Goal: Task Accomplishment & Management: Manage account settings

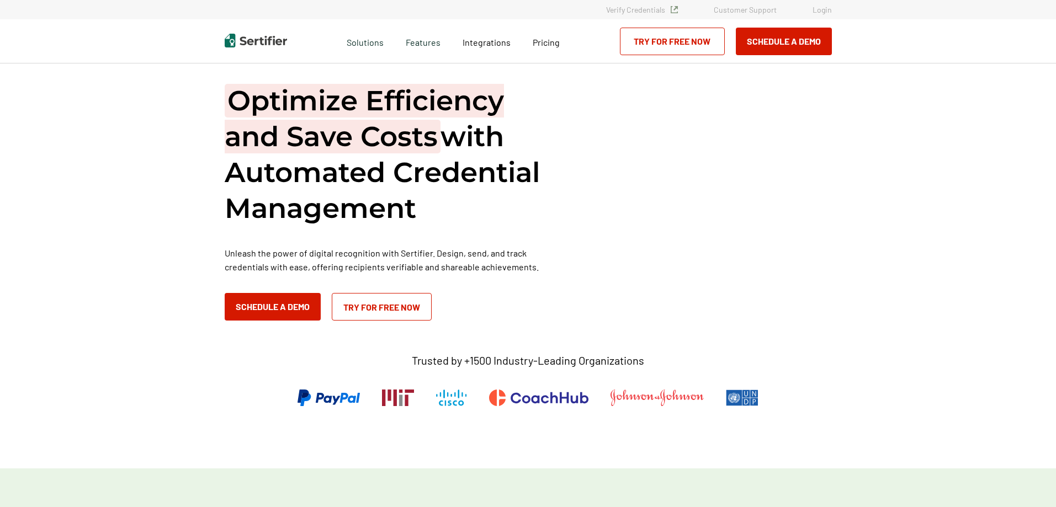
click at [829, 7] on link "Login" at bounding box center [822, 9] width 19 height 9
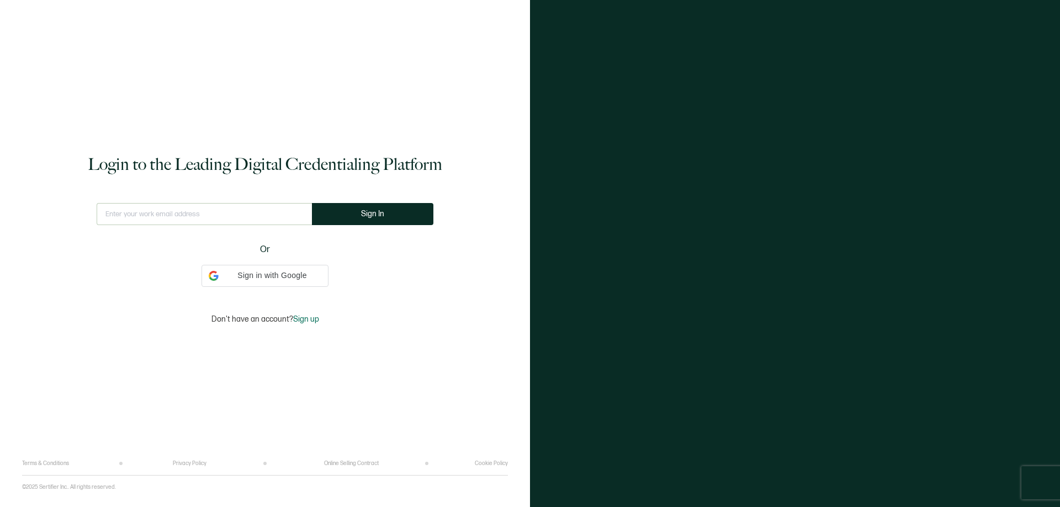
click at [231, 208] on input "text" at bounding box center [204, 214] width 215 height 22
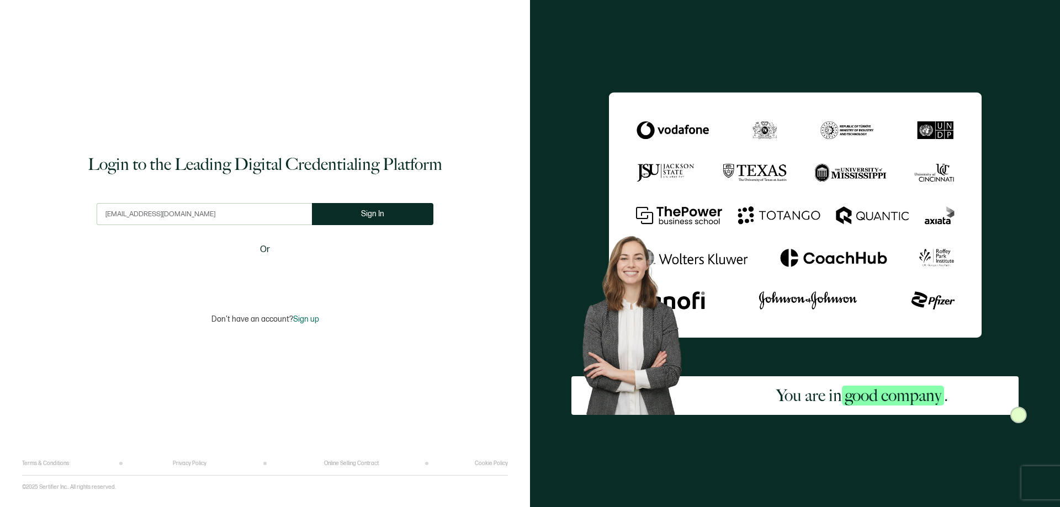
type input "[EMAIL_ADDRESS][DOMAIN_NAME]"
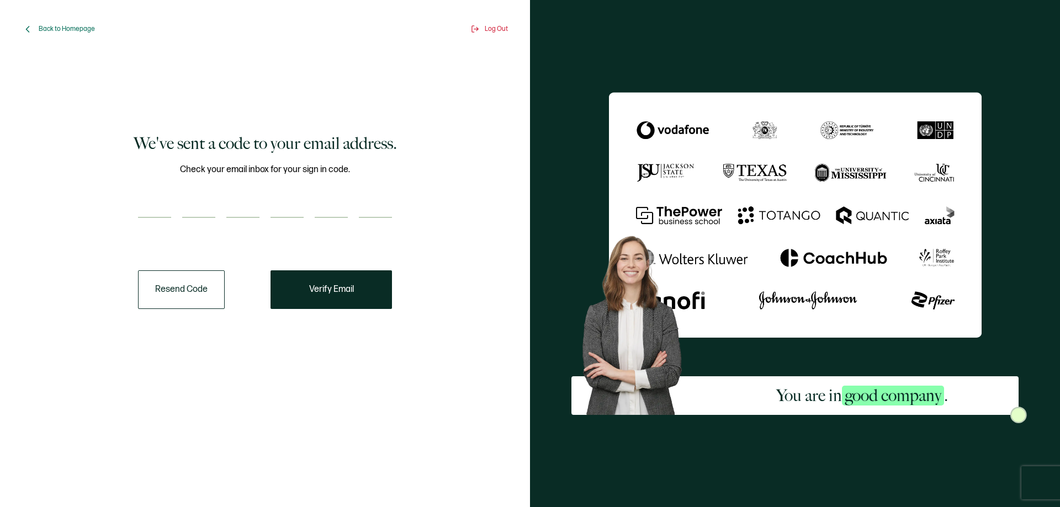
click at [147, 205] on input "number" at bounding box center [154, 207] width 33 height 22
paste input "6"
type input "6"
type input "5"
type input "0"
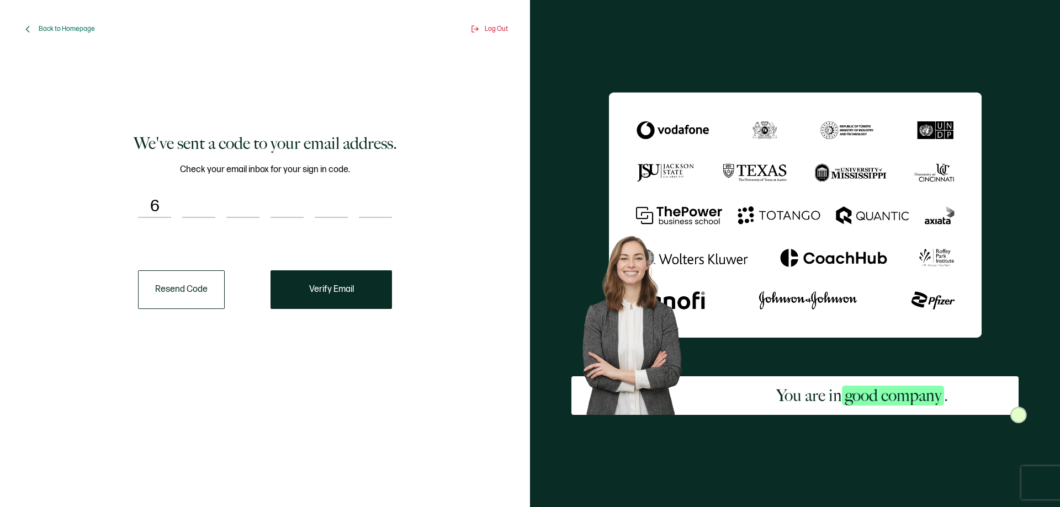
type input "8"
type input "6"
type input "4"
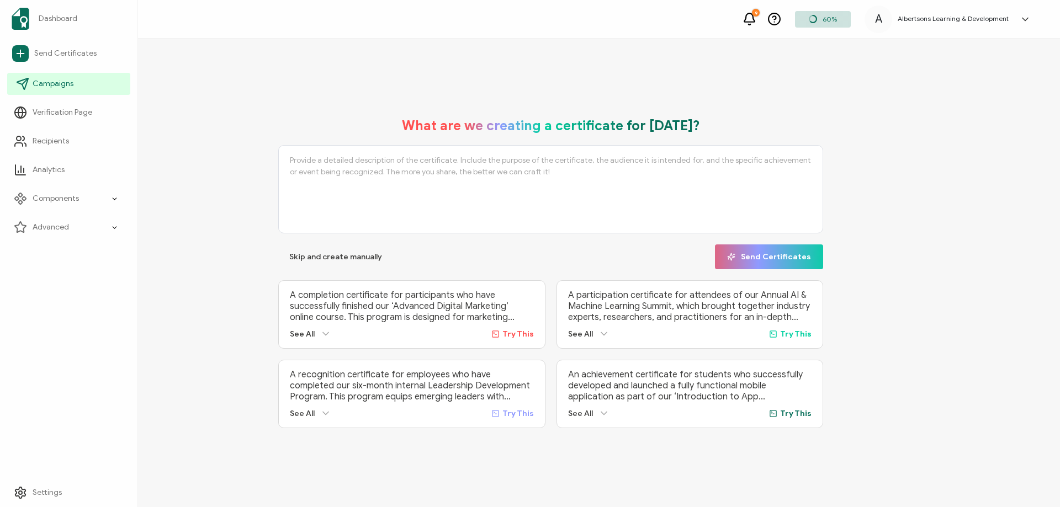
click at [64, 79] on span "Campaigns" at bounding box center [53, 83] width 41 height 11
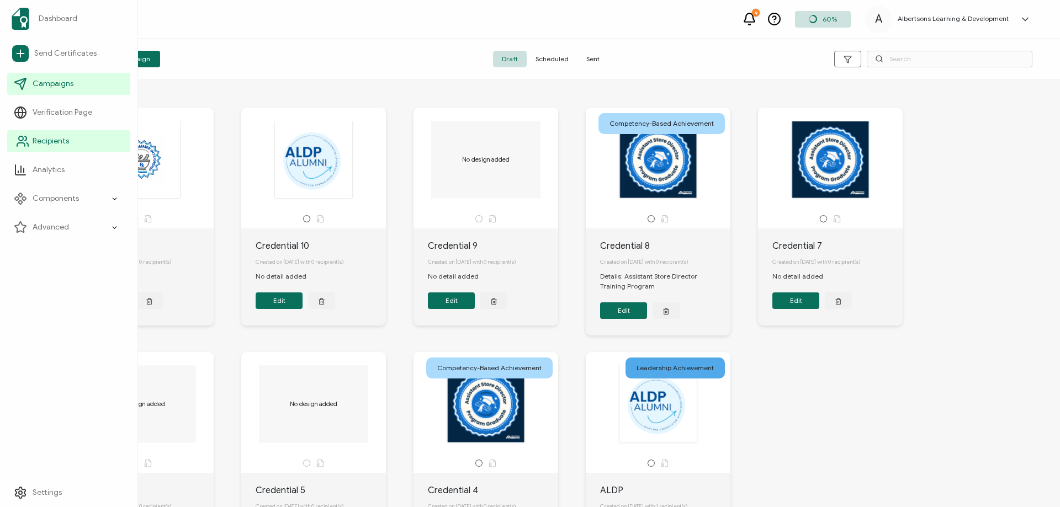
click at [86, 136] on link "Recipients" at bounding box center [68, 141] width 123 height 22
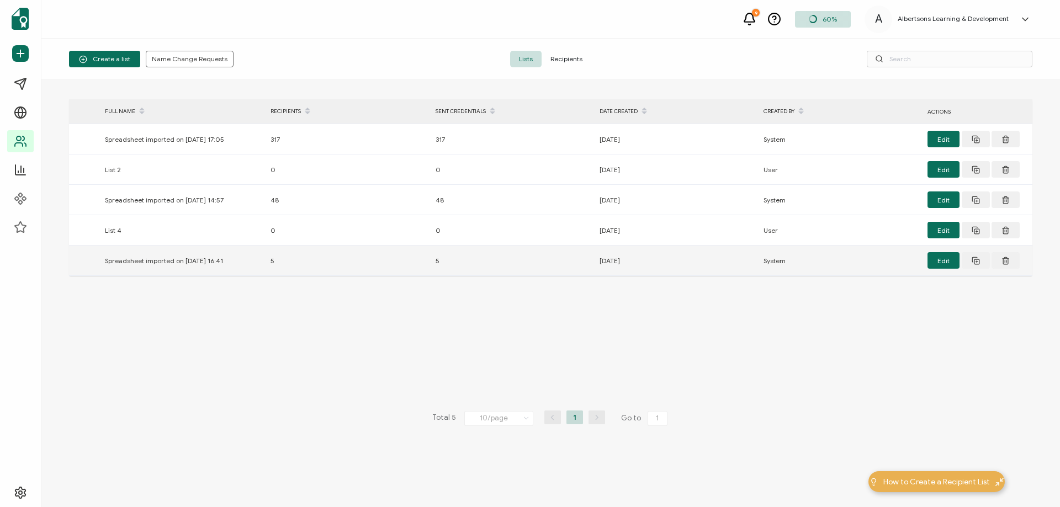
click at [486, 272] on td "5" at bounding box center [512, 261] width 164 height 30
click at [644, 262] on div "[DATE]" at bounding box center [676, 260] width 164 height 13
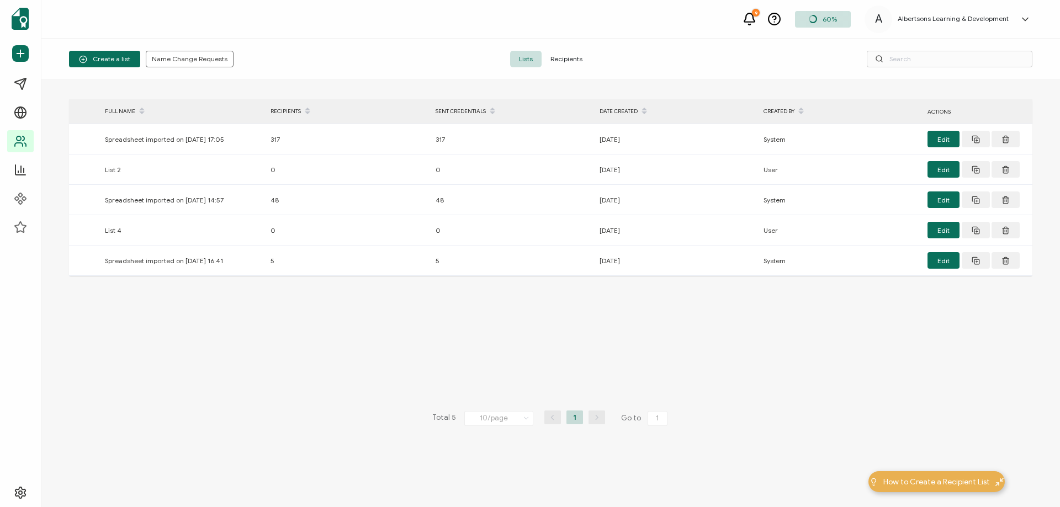
click at [564, 58] on span "Recipients" at bounding box center [566, 59] width 50 height 17
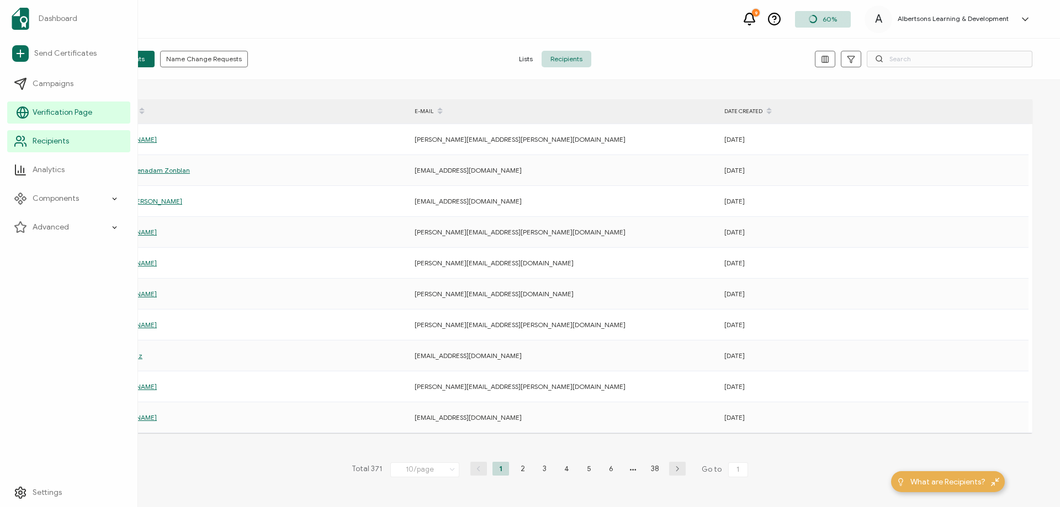
click at [84, 115] on span "Verification Page" at bounding box center [63, 112] width 60 height 11
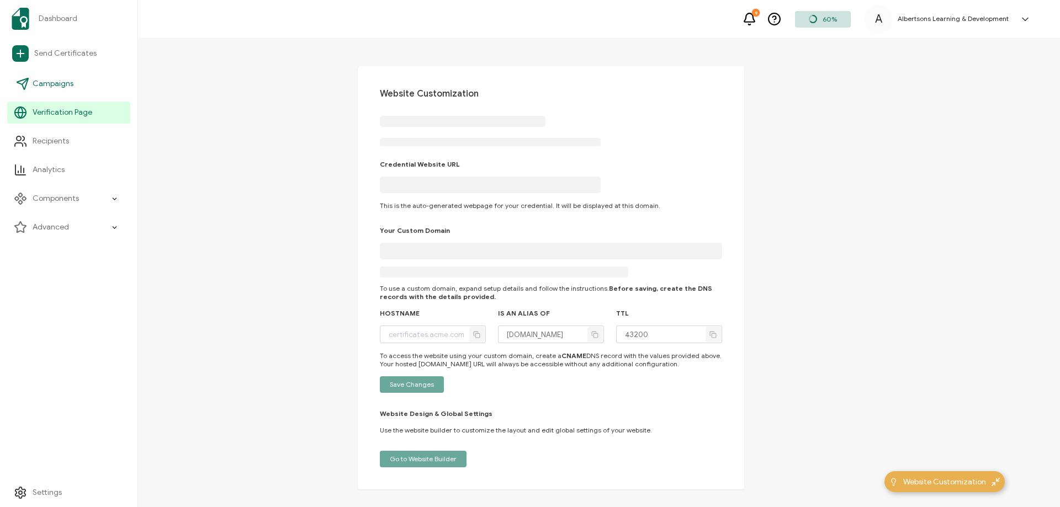
type input "[DOMAIN_NAME]"
click at [89, 91] on link "Campaigns" at bounding box center [68, 84] width 123 height 22
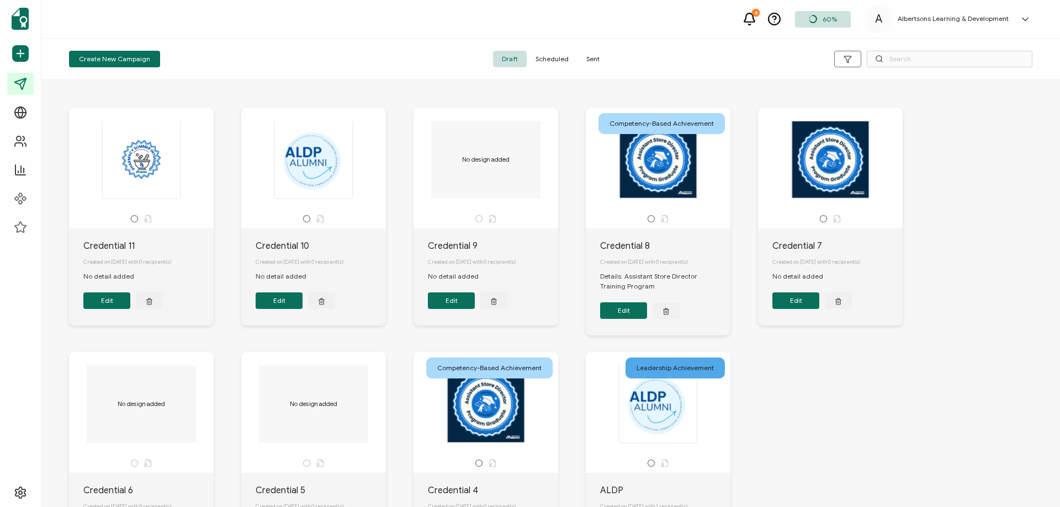
click at [602, 57] on span "Sent" at bounding box center [592, 59] width 31 height 17
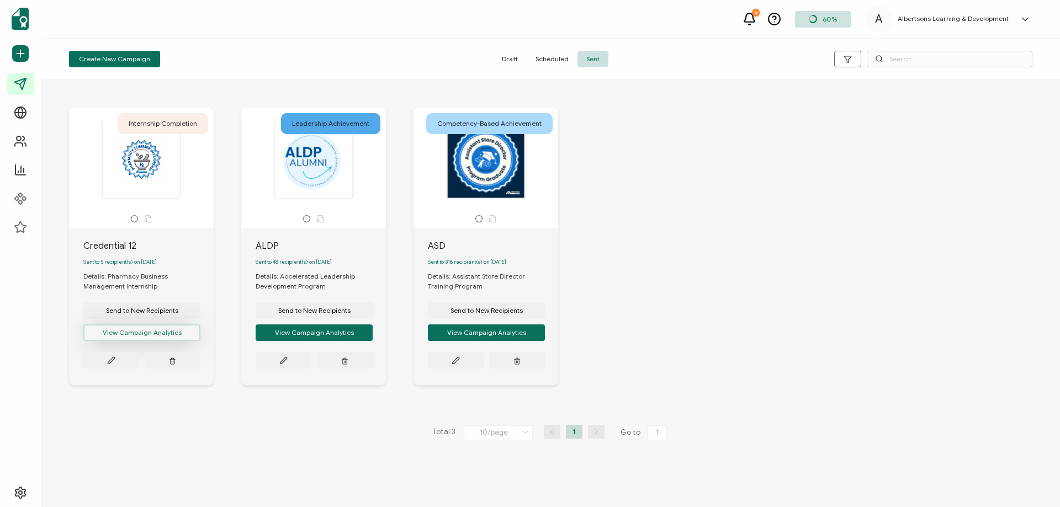
click at [175, 337] on button "View Campaign Analytics" at bounding box center [141, 333] width 117 height 17
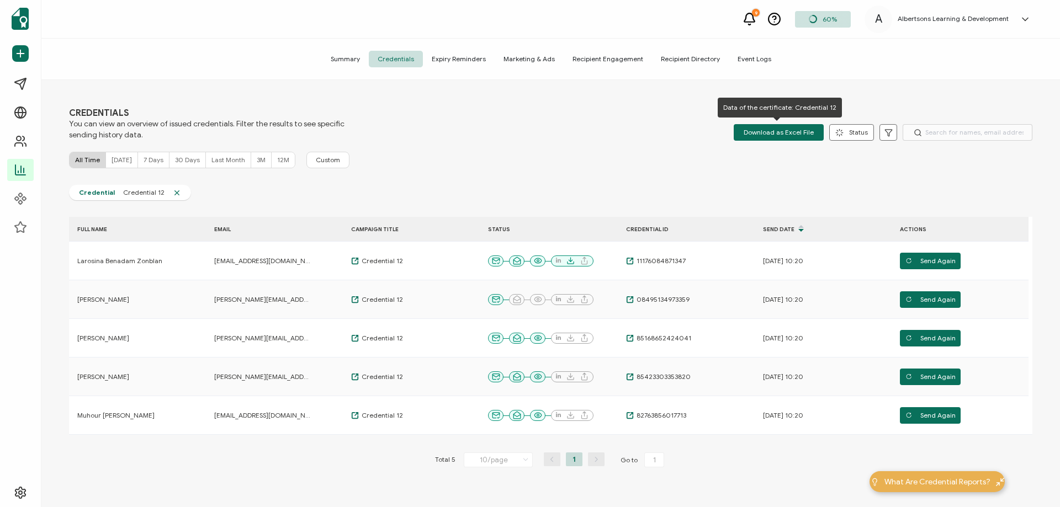
click at [789, 132] on span "Download as Excel File" at bounding box center [779, 132] width 70 height 17
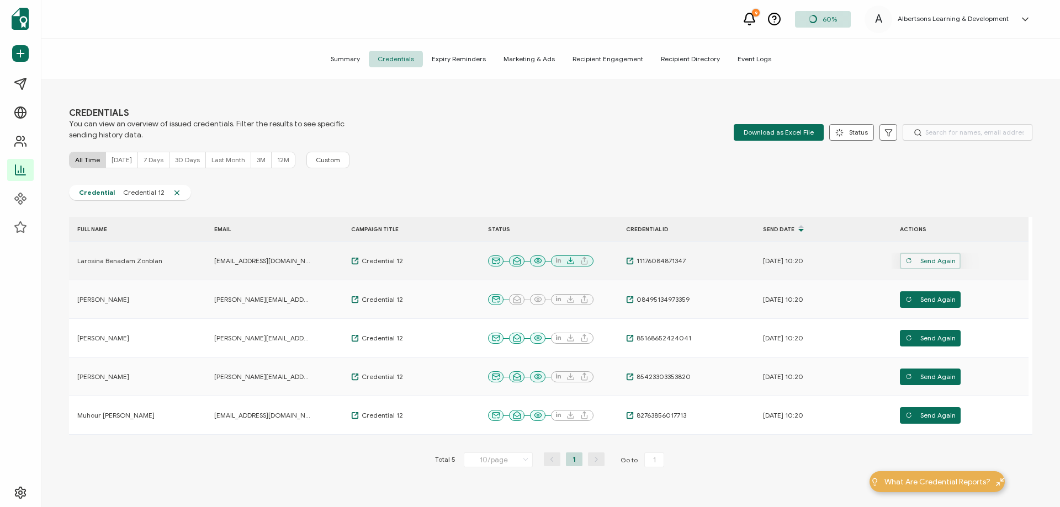
click at [931, 262] on span "Send Again" at bounding box center [930, 261] width 50 height 17
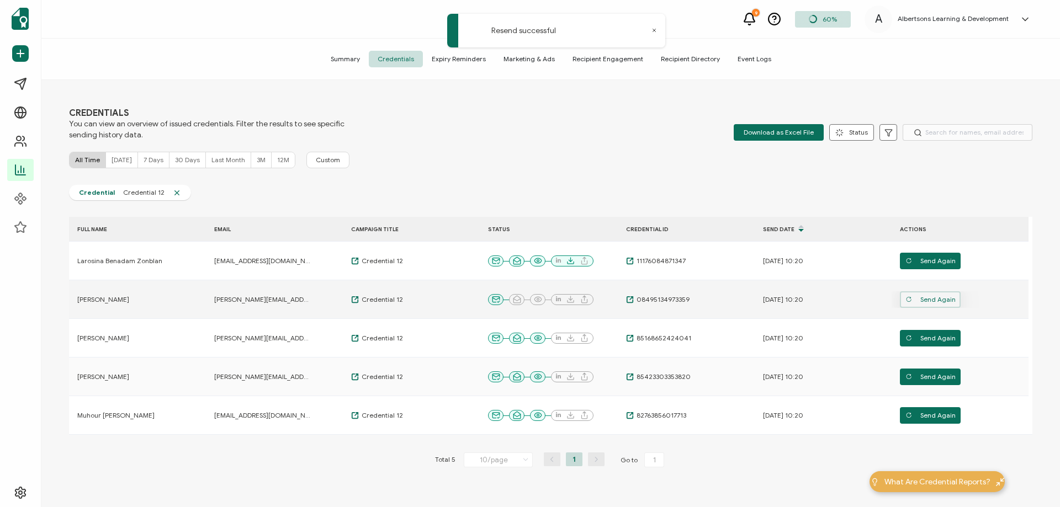
click at [936, 299] on span "Send Again" at bounding box center [930, 299] width 50 height 17
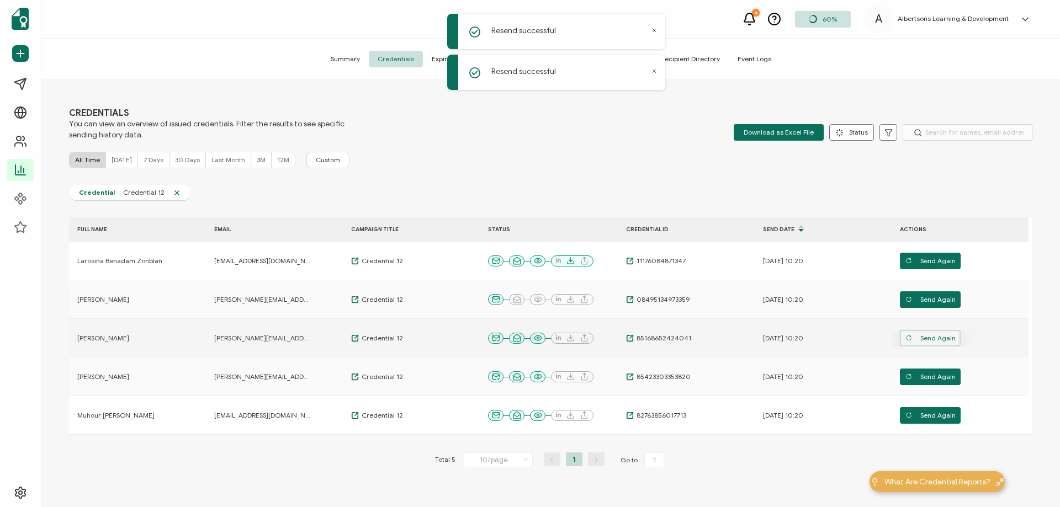
click at [932, 338] on span "Send Again" at bounding box center [930, 338] width 50 height 17
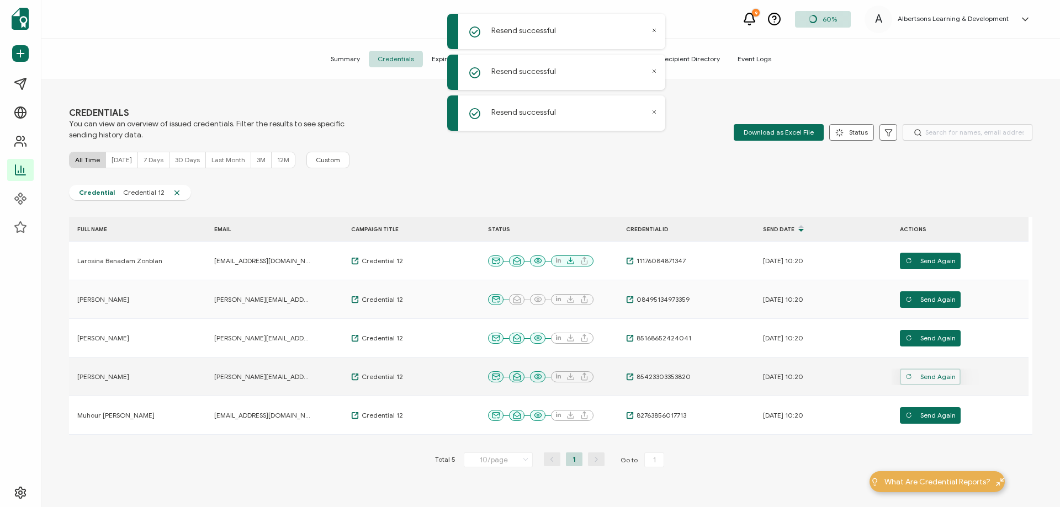
click at [931, 380] on span "Send Again" at bounding box center [930, 377] width 50 height 17
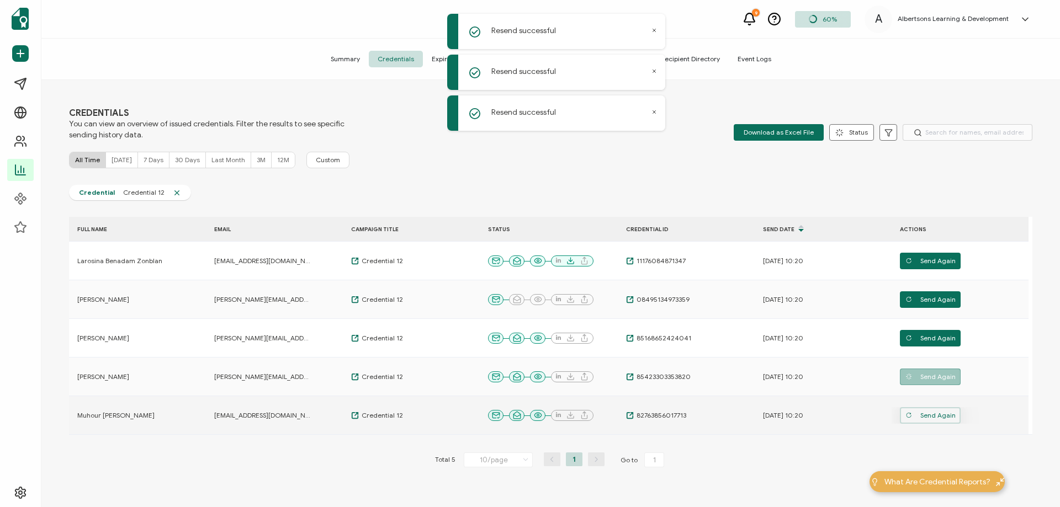
click at [920, 413] on span "Send Again" at bounding box center [930, 415] width 50 height 17
